Goal: Transaction & Acquisition: Purchase product/service

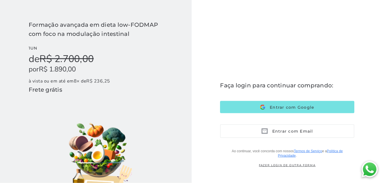
scroll to position [9, 0]
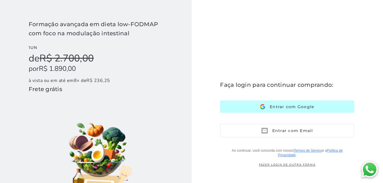
click at [278, 107] on span "Entrar com Google" at bounding box center [289, 106] width 49 height 5
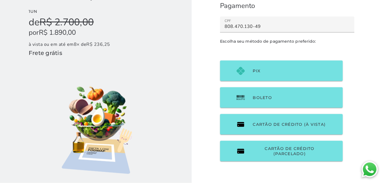
scroll to position [47, 0]
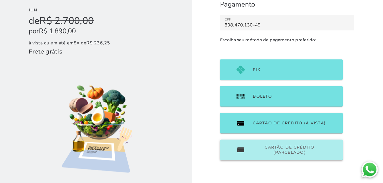
click at [287, 144] on span "Cartão de Crédito (parcelado)" at bounding box center [290, 149] width 74 height 10
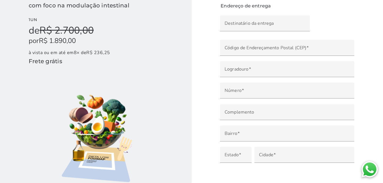
scroll to position [43, 0]
